Goal: Information Seeking & Learning: Learn about a topic

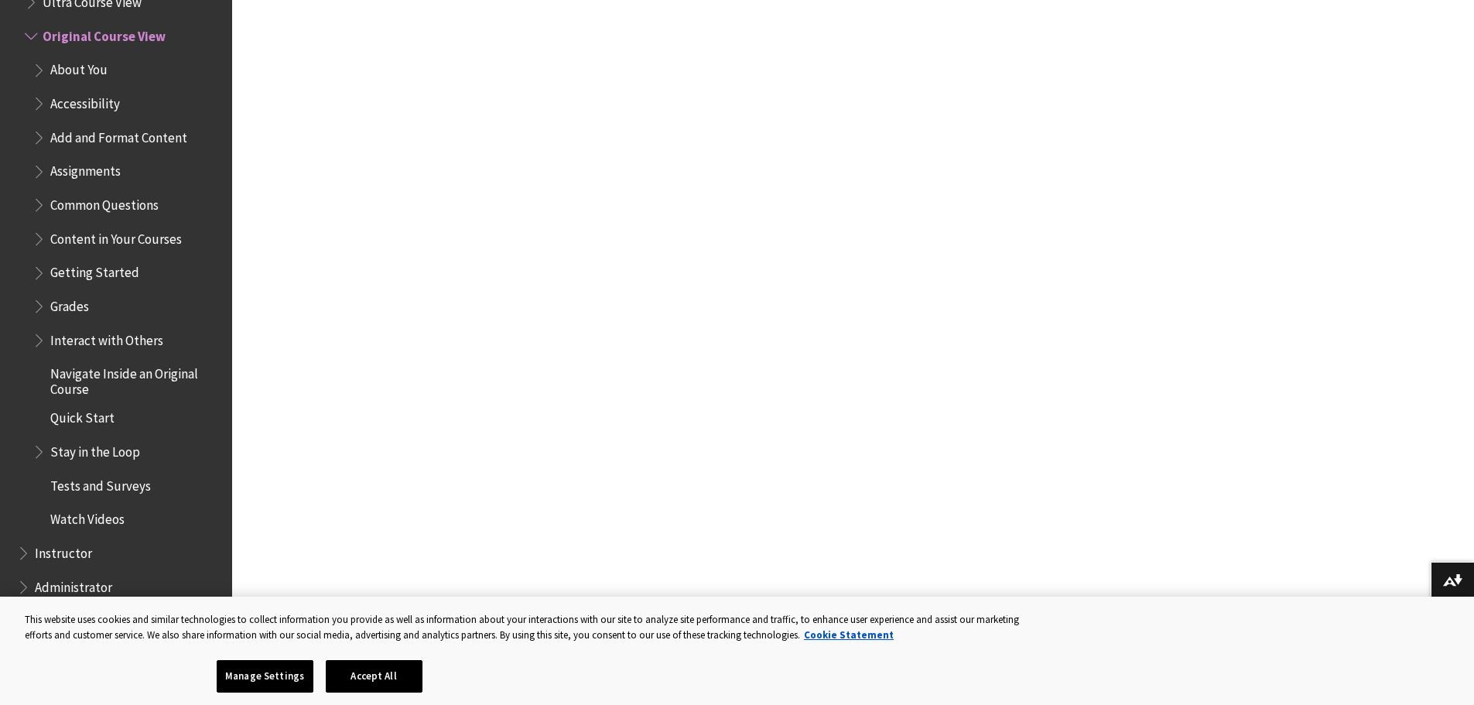
scroll to position [542, 0]
click at [143, 209] on span "Common Questions" at bounding box center [104, 202] width 108 height 21
click at [143, 209] on span "Common Questions" at bounding box center [109, 202] width 118 height 21
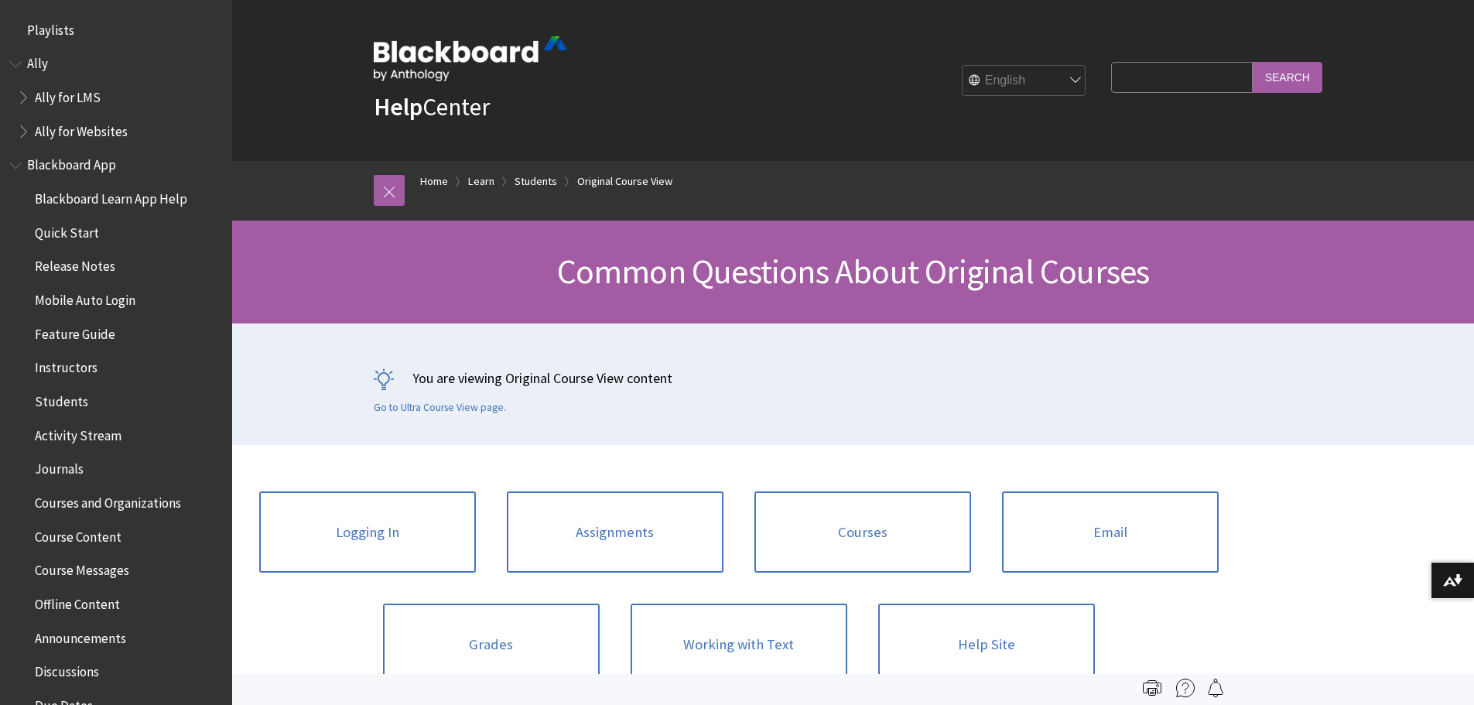
scroll to position [1997, 0]
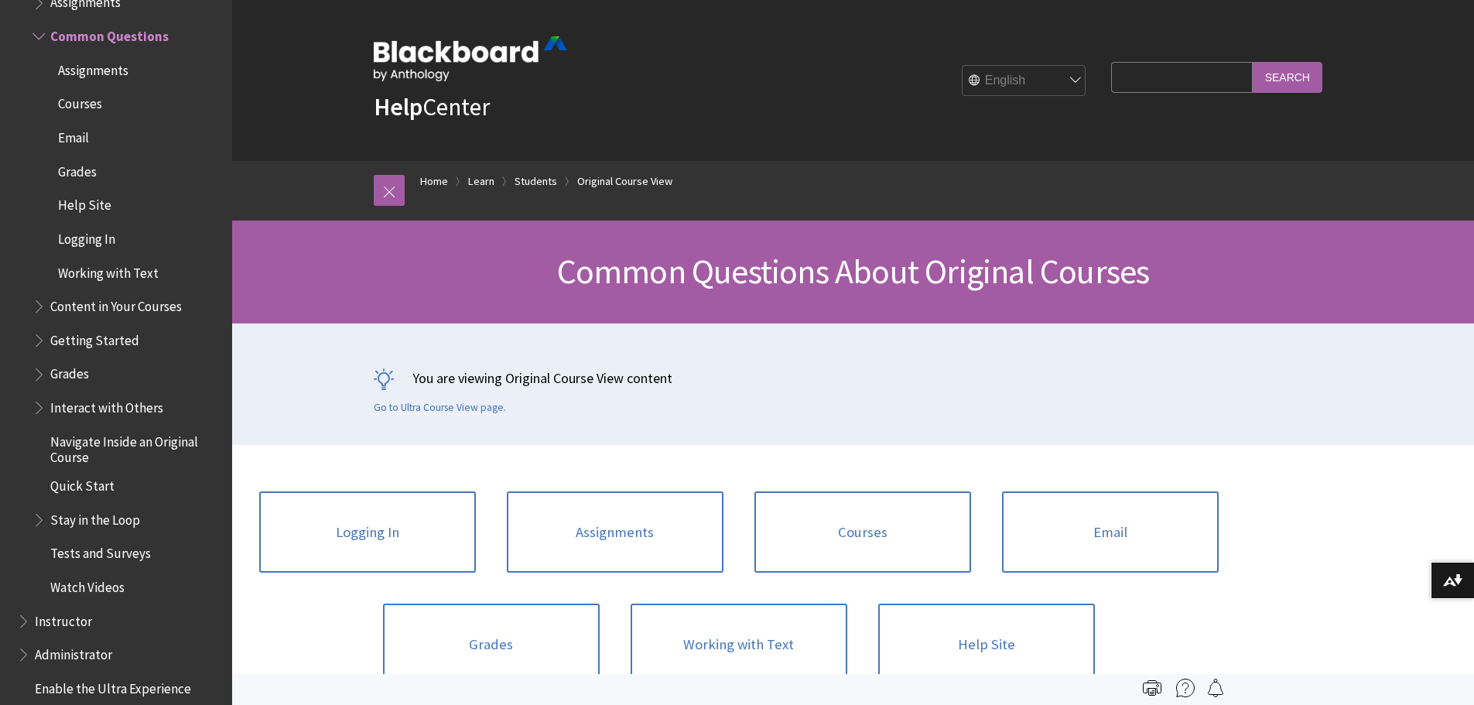
click at [140, 298] on span "Content in Your Courses" at bounding box center [116, 303] width 132 height 21
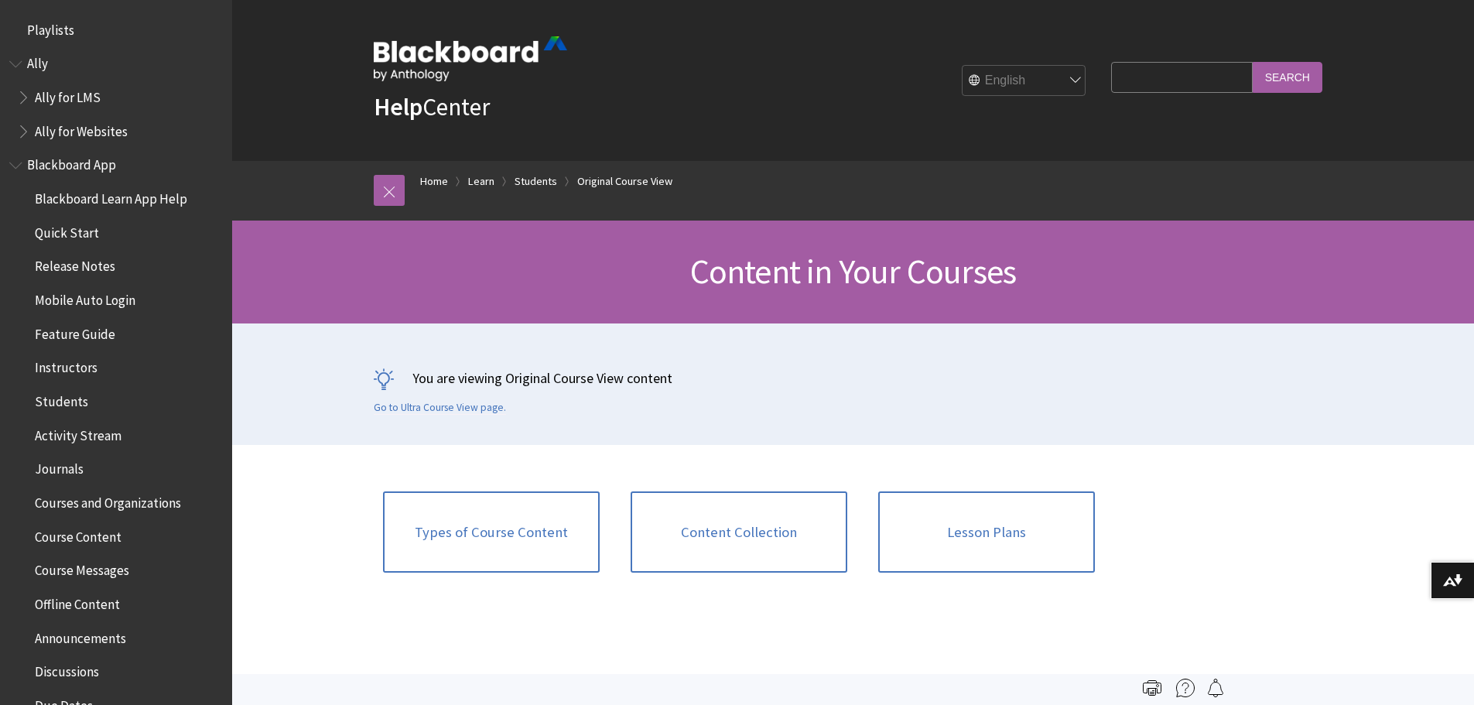
scroll to position [2031, 0]
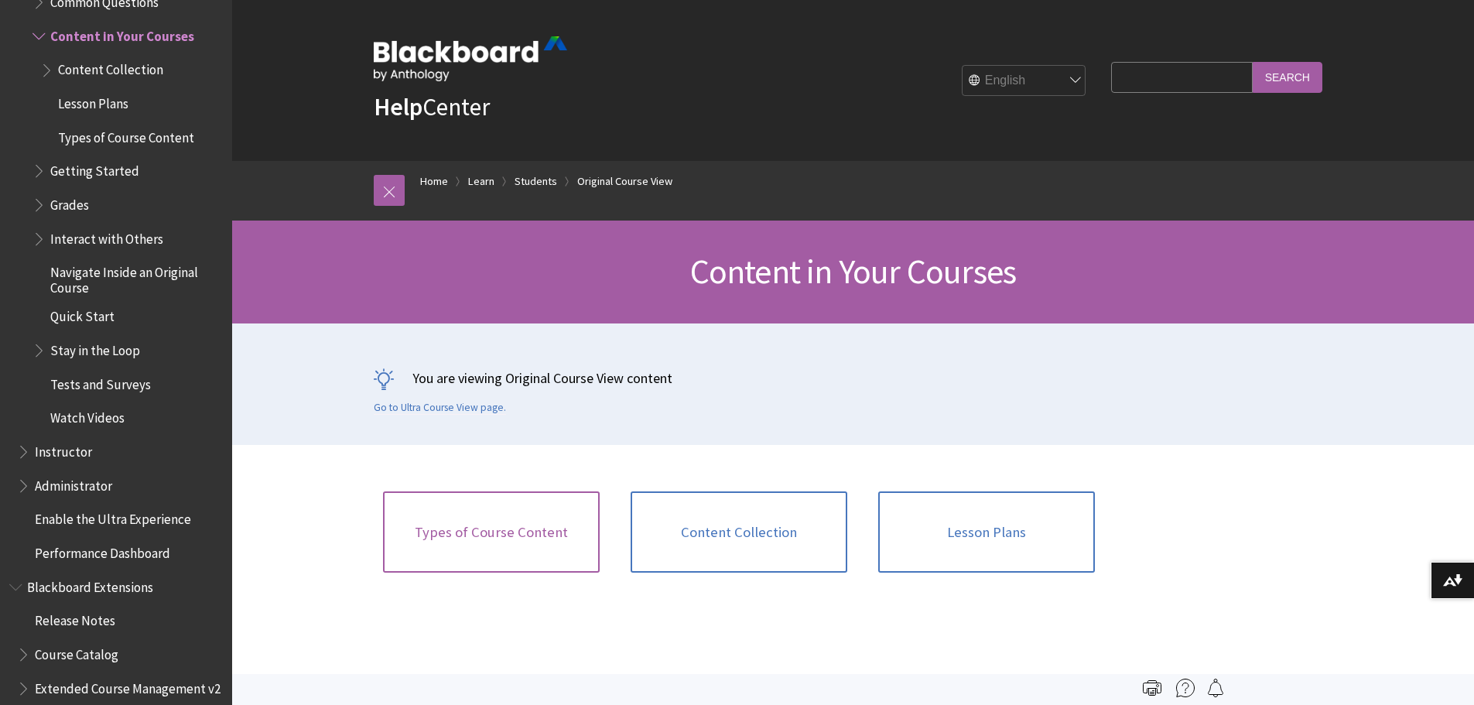
click at [535, 537] on link "Types of Course Content" at bounding box center [491, 532] width 217 height 82
